Goal: Task Accomplishment & Management: Complete application form

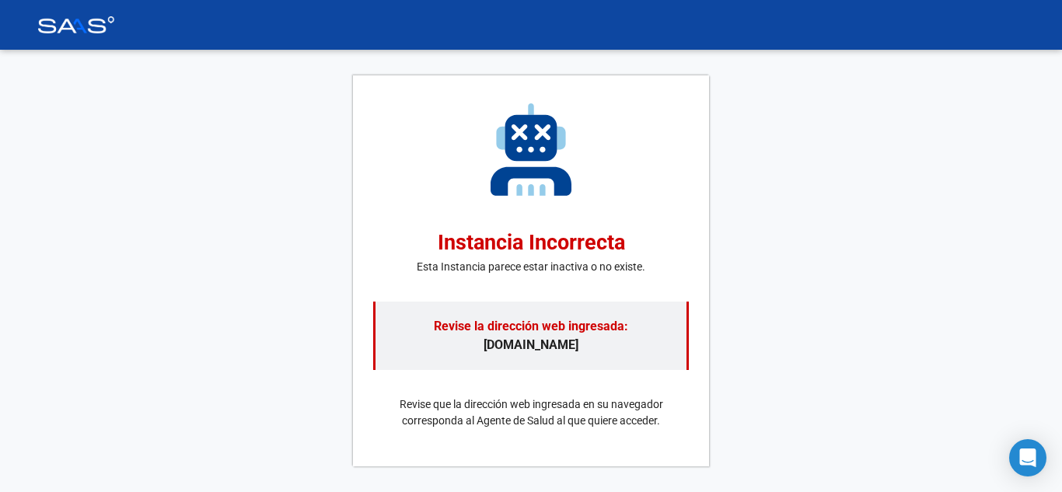
scroll to position [627, 0]
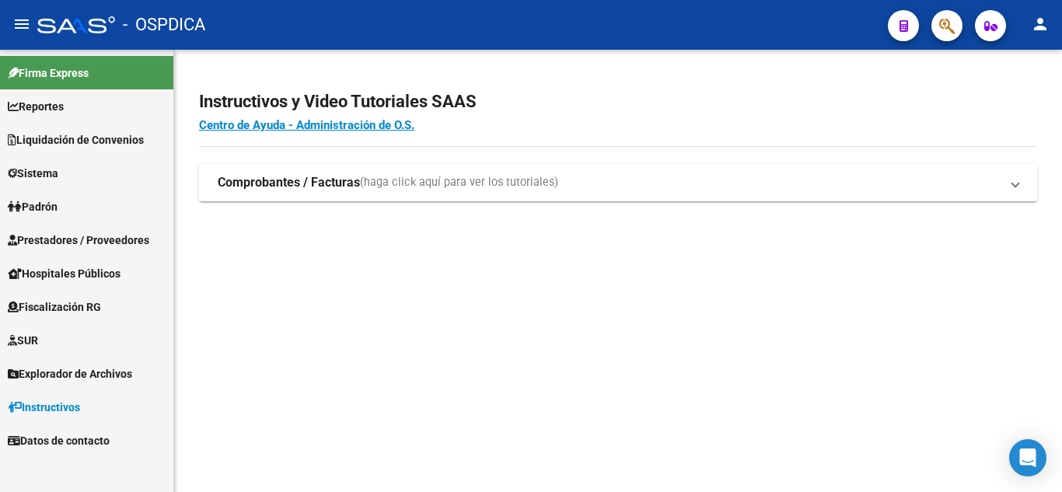
click at [120, 242] on span "Prestadores / Proveedores" at bounding box center [79, 240] width 142 height 17
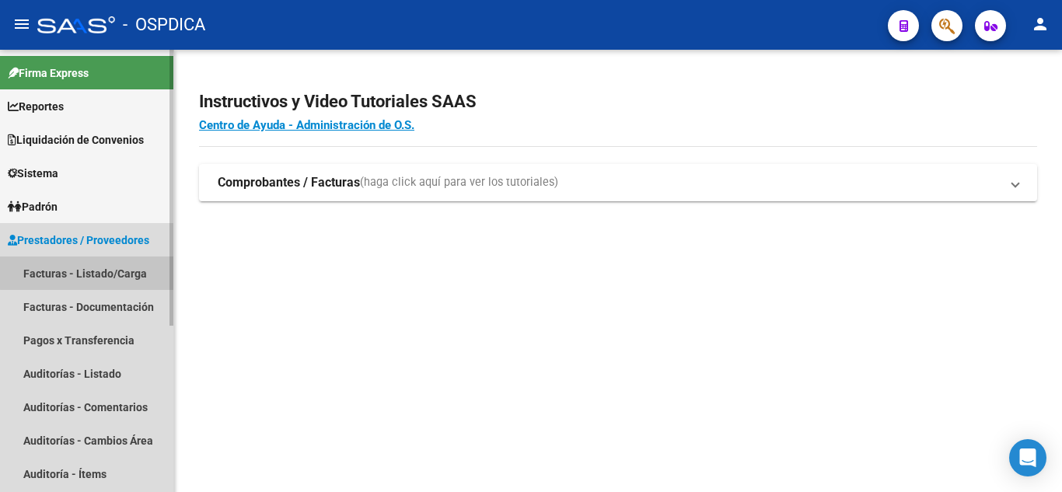
click at [107, 268] on link "Facturas - Listado/Carga" at bounding box center [86, 273] width 173 height 33
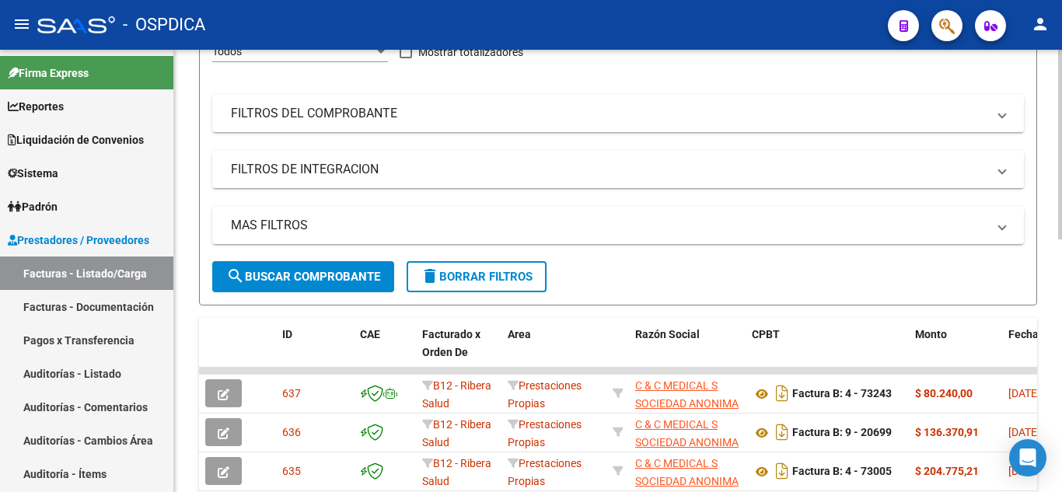
scroll to position [233, 0]
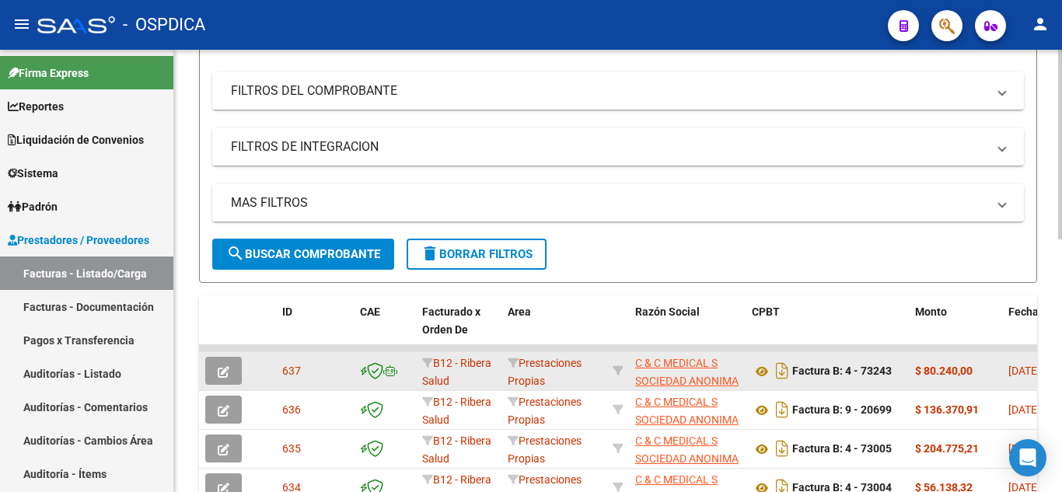
click at [235, 366] on button "button" at bounding box center [223, 371] width 37 height 28
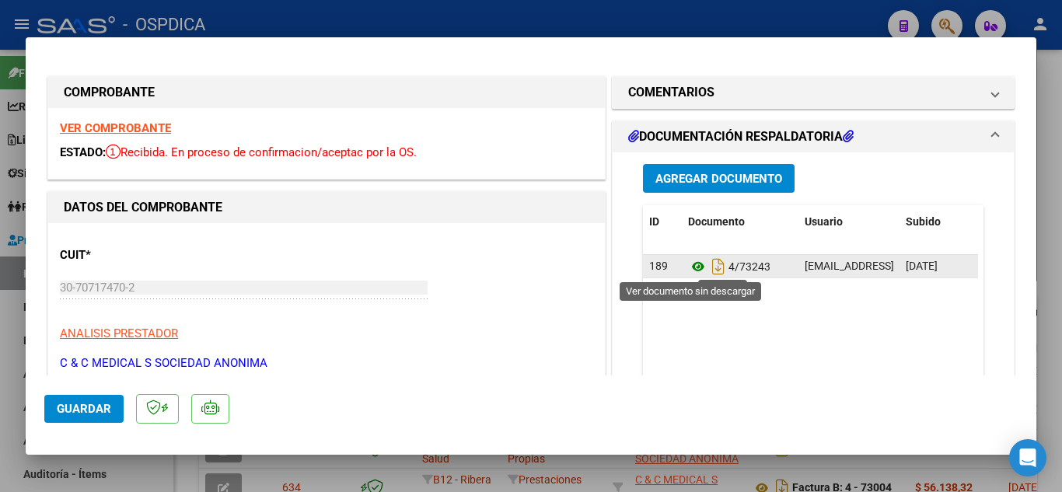
click at [689, 267] on icon at bounding box center [698, 266] width 20 height 19
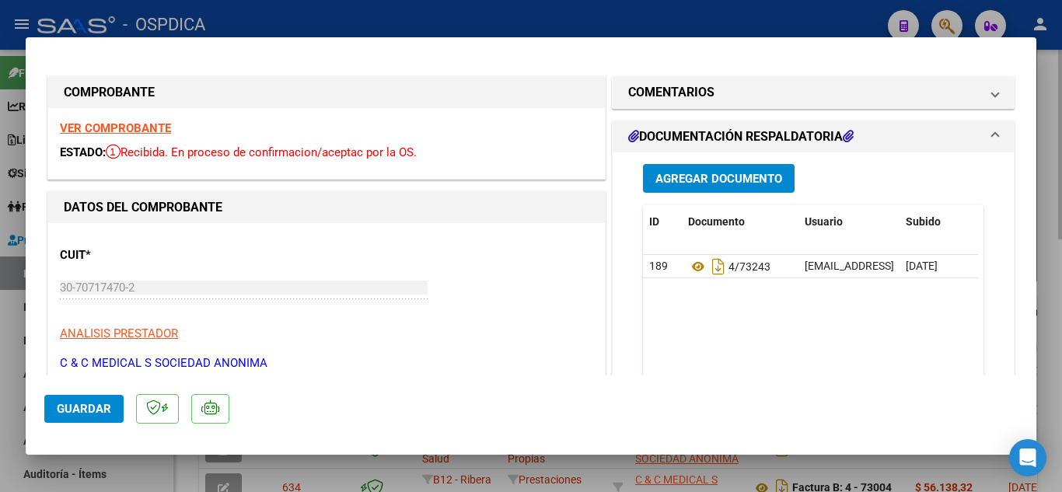
click at [1053, 212] on div at bounding box center [531, 246] width 1062 height 492
type input "$ 0,00"
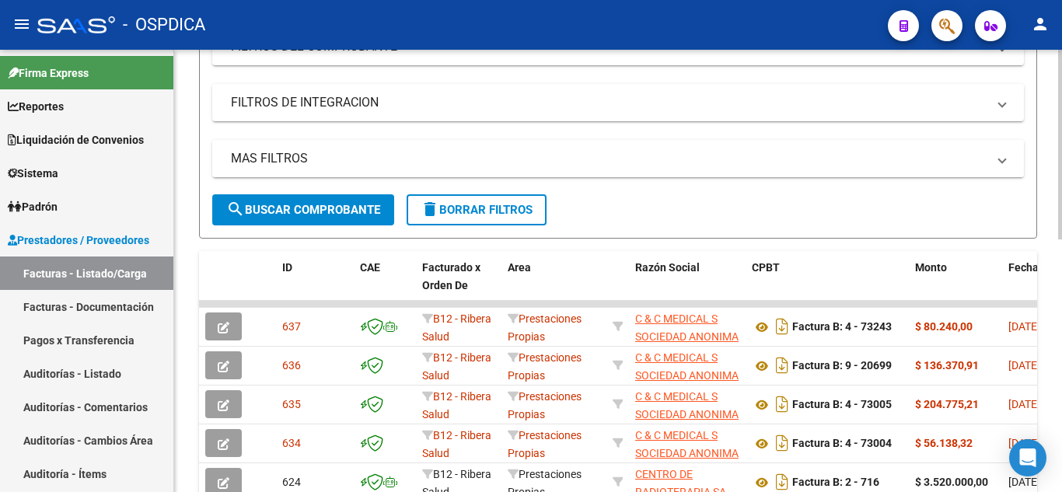
scroll to position [311, 0]
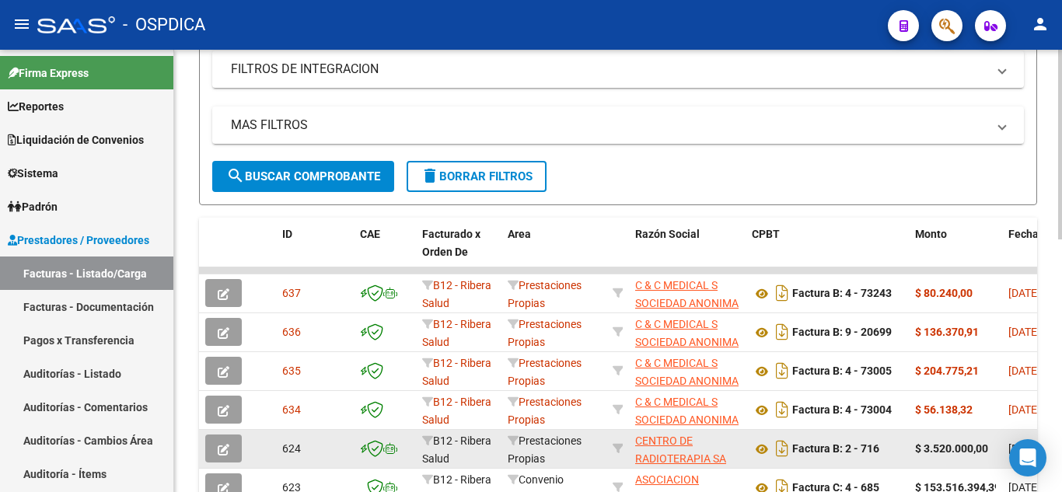
click at [224, 450] on icon "button" at bounding box center [224, 450] width 12 height 12
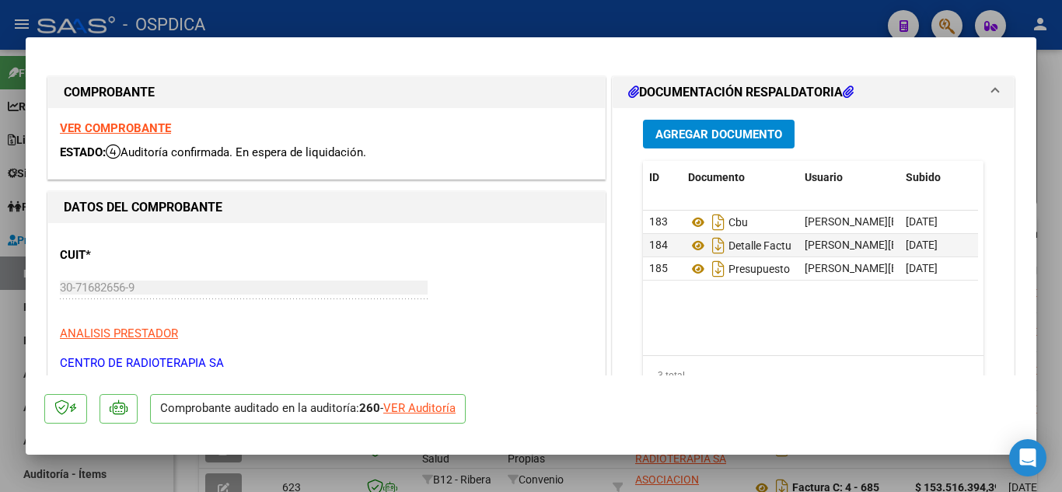
click at [1052, 269] on div at bounding box center [531, 246] width 1062 height 492
type input "$ 0,00"
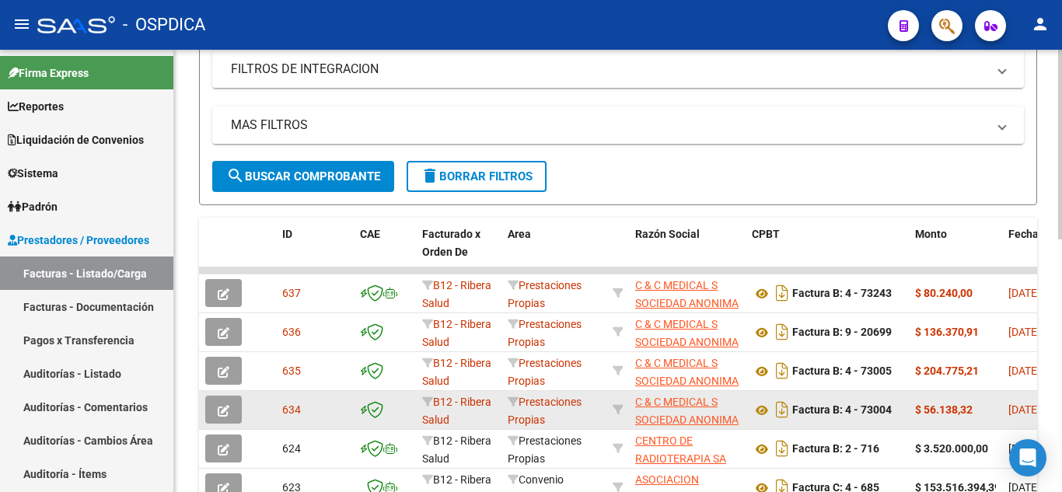
click at [216, 409] on button "button" at bounding box center [223, 410] width 37 height 28
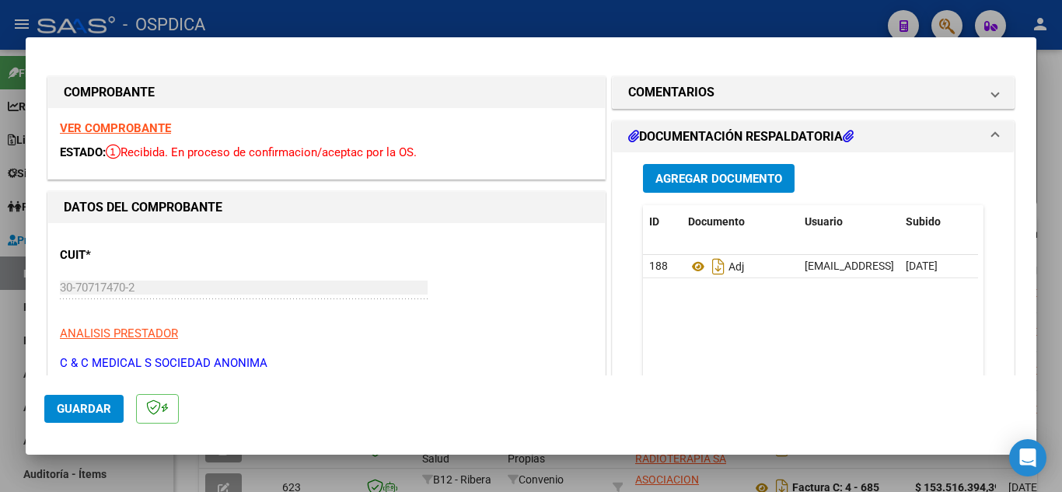
click at [1053, 250] on div at bounding box center [531, 246] width 1062 height 492
type input "$ 0,00"
